Goal: Task Accomplishment & Management: Manage account settings

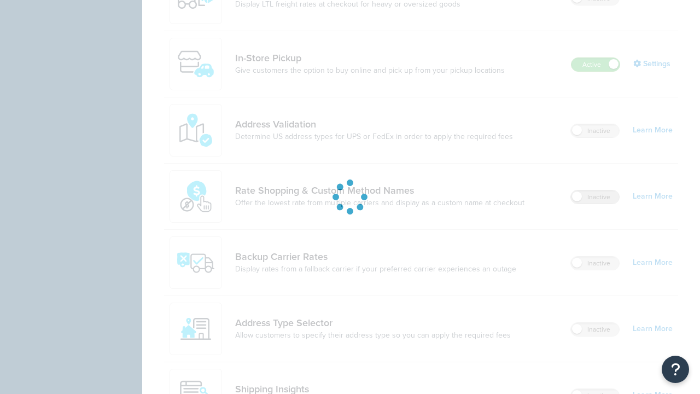
click at [595, 190] on label "Inactive" at bounding box center [595, 196] width 48 height 13
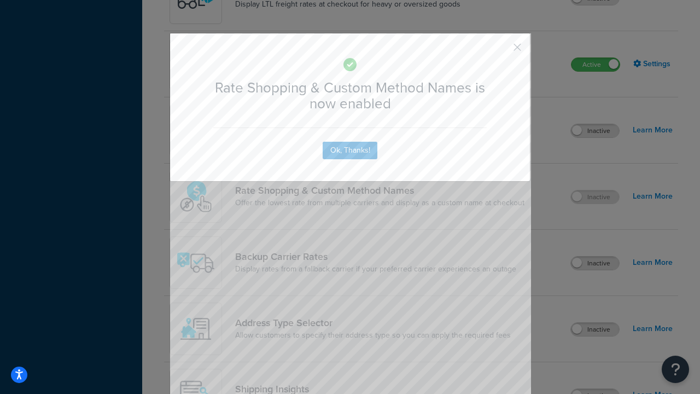
scroll to position [677, 0]
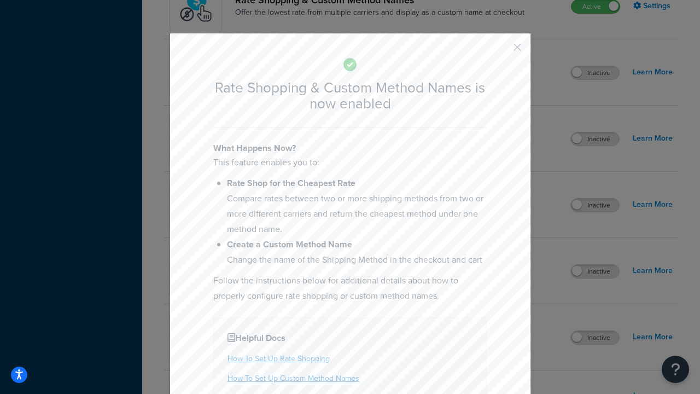
click at [501, 50] on button "button" at bounding box center [501, 51] width 3 height 3
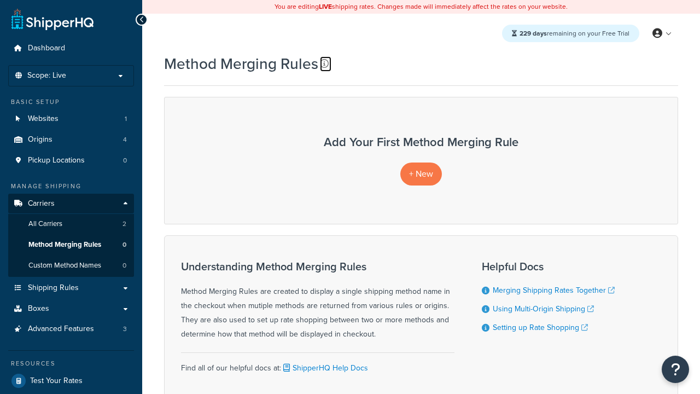
click at [324, 63] on icon at bounding box center [324, 63] width 9 height 9
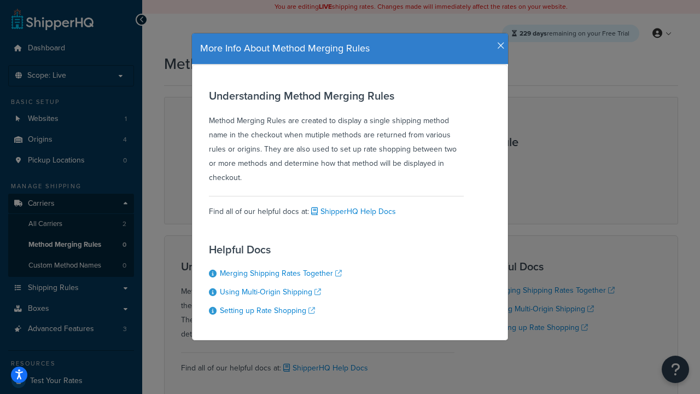
click at [498, 42] on icon "button" at bounding box center [501, 46] width 8 height 10
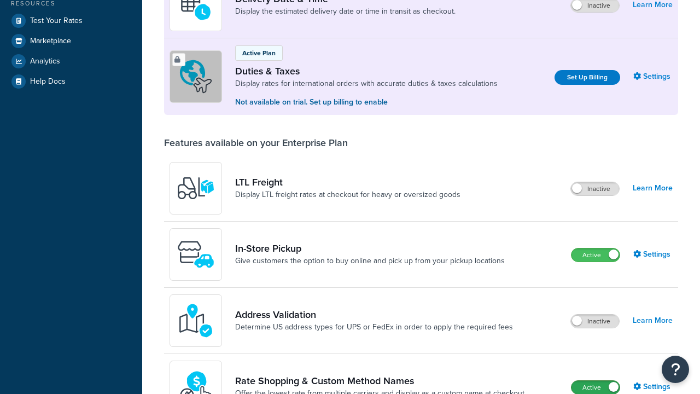
click at [596, 381] on label "Active" at bounding box center [596, 387] width 48 height 13
